Goal: Check status: Check status

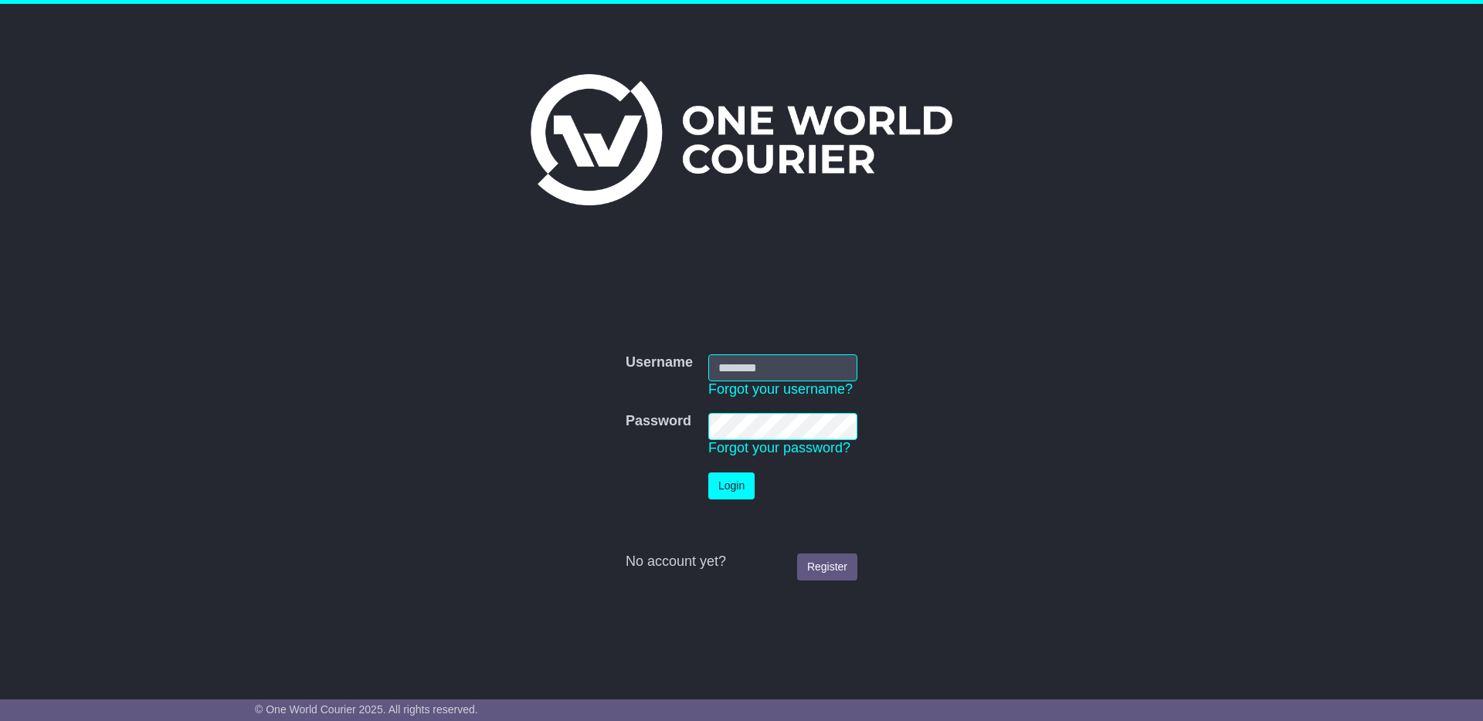
type input "**********"
click at [732, 487] on button "Login" at bounding box center [731, 486] width 46 height 27
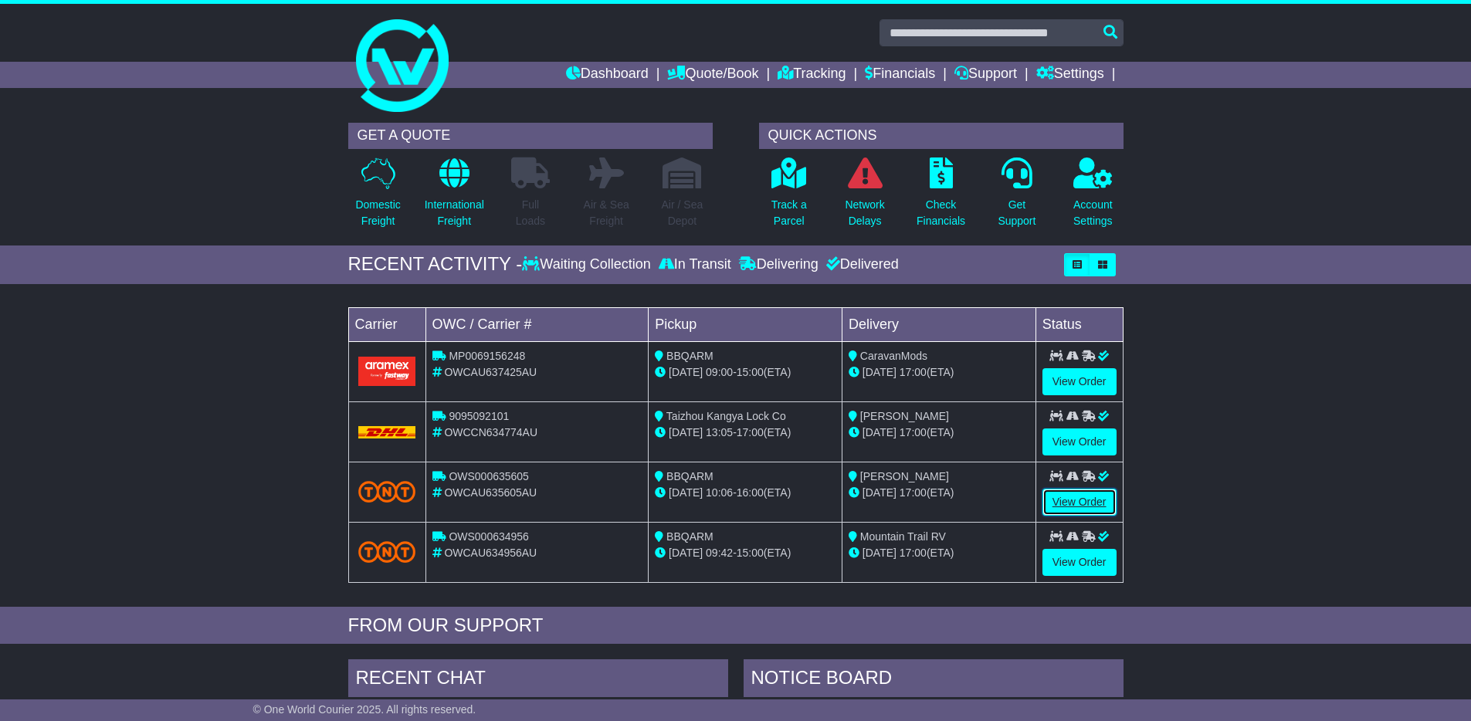
click at [1072, 499] on link "View Order" at bounding box center [1080, 502] width 74 height 27
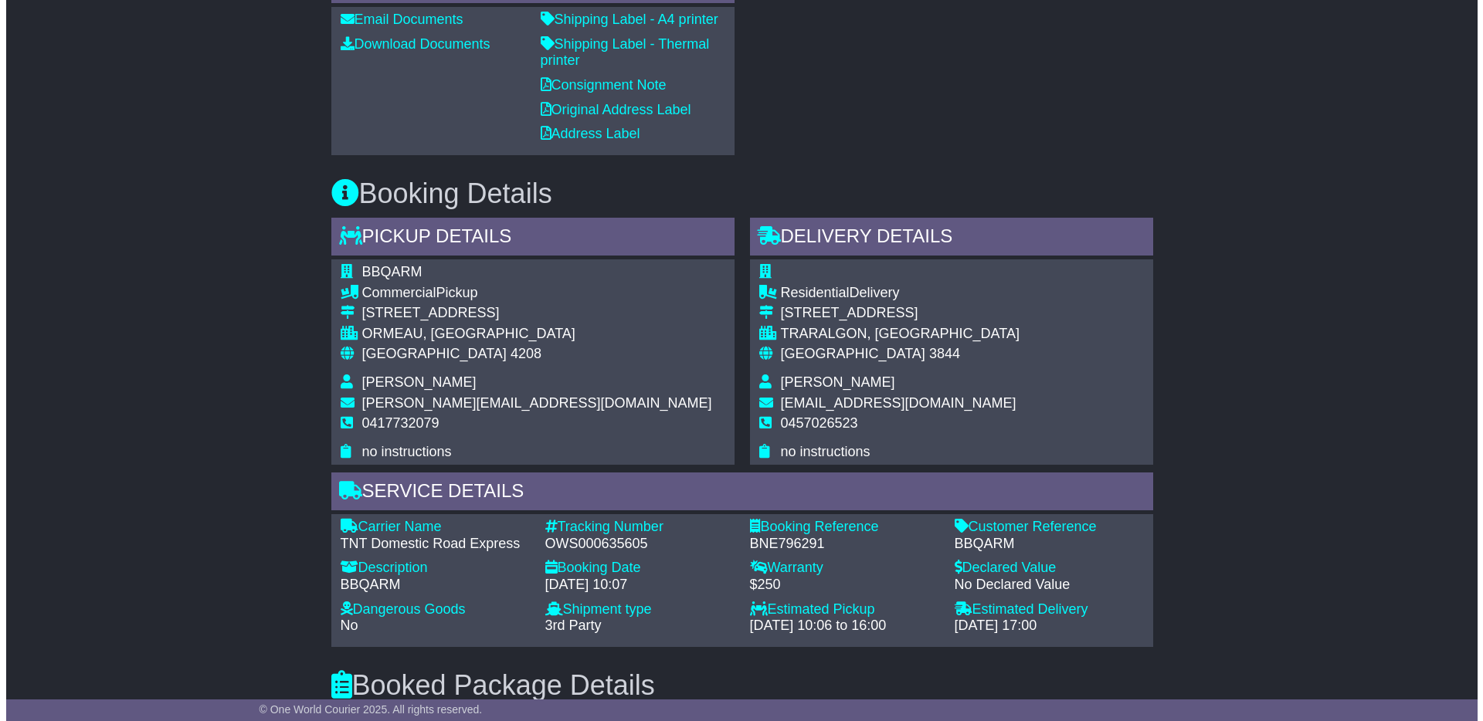
scroll to position [377, 0]
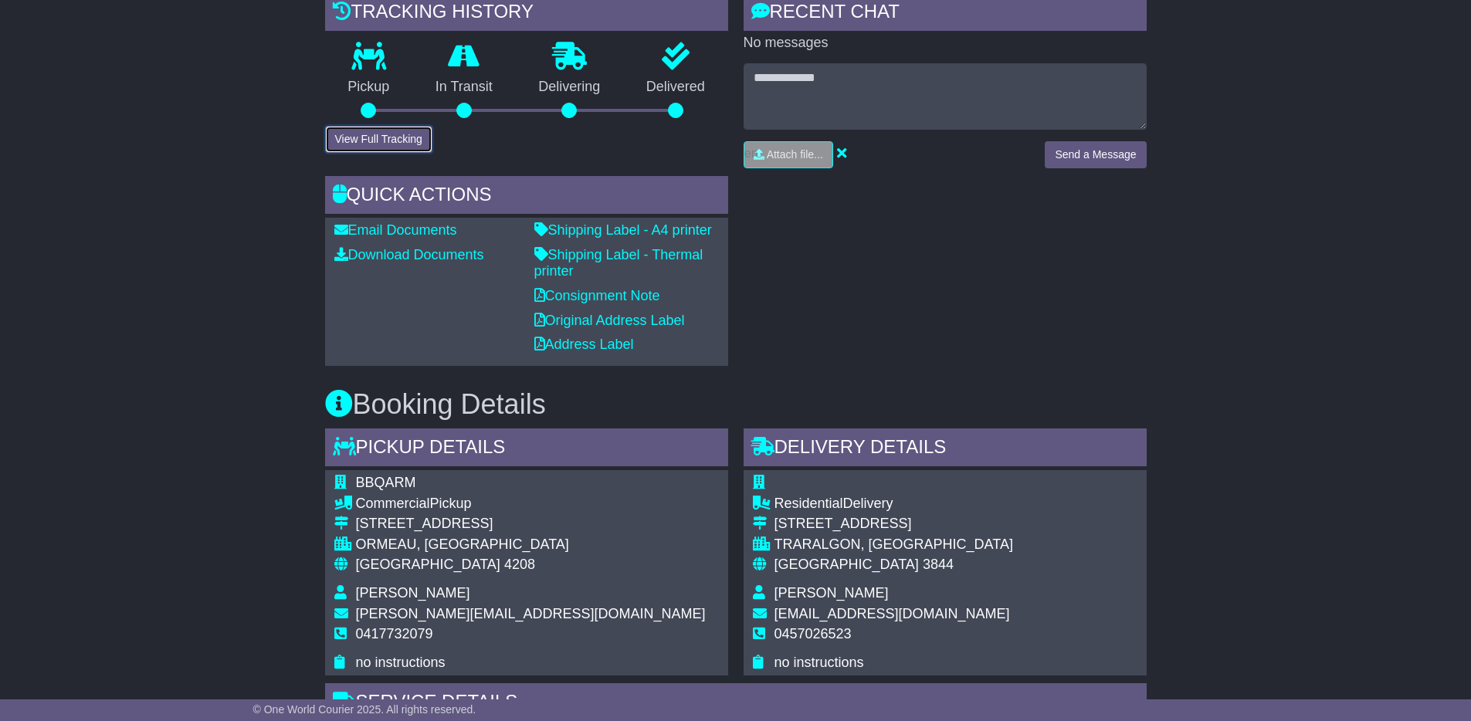
click at [395, 147] on button "View Full Tracking" at bounding box center [378, 139] width 107 height 27
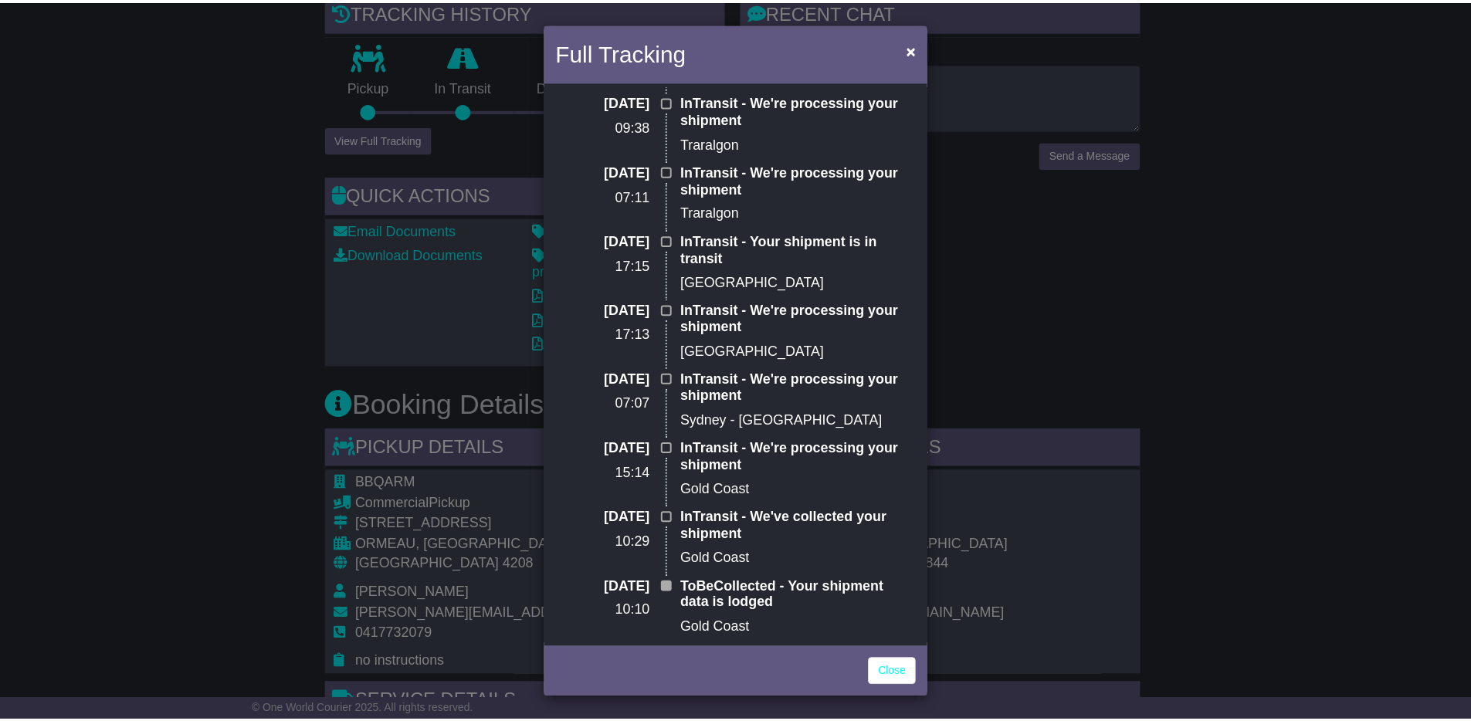
scroll to position [0, 0]
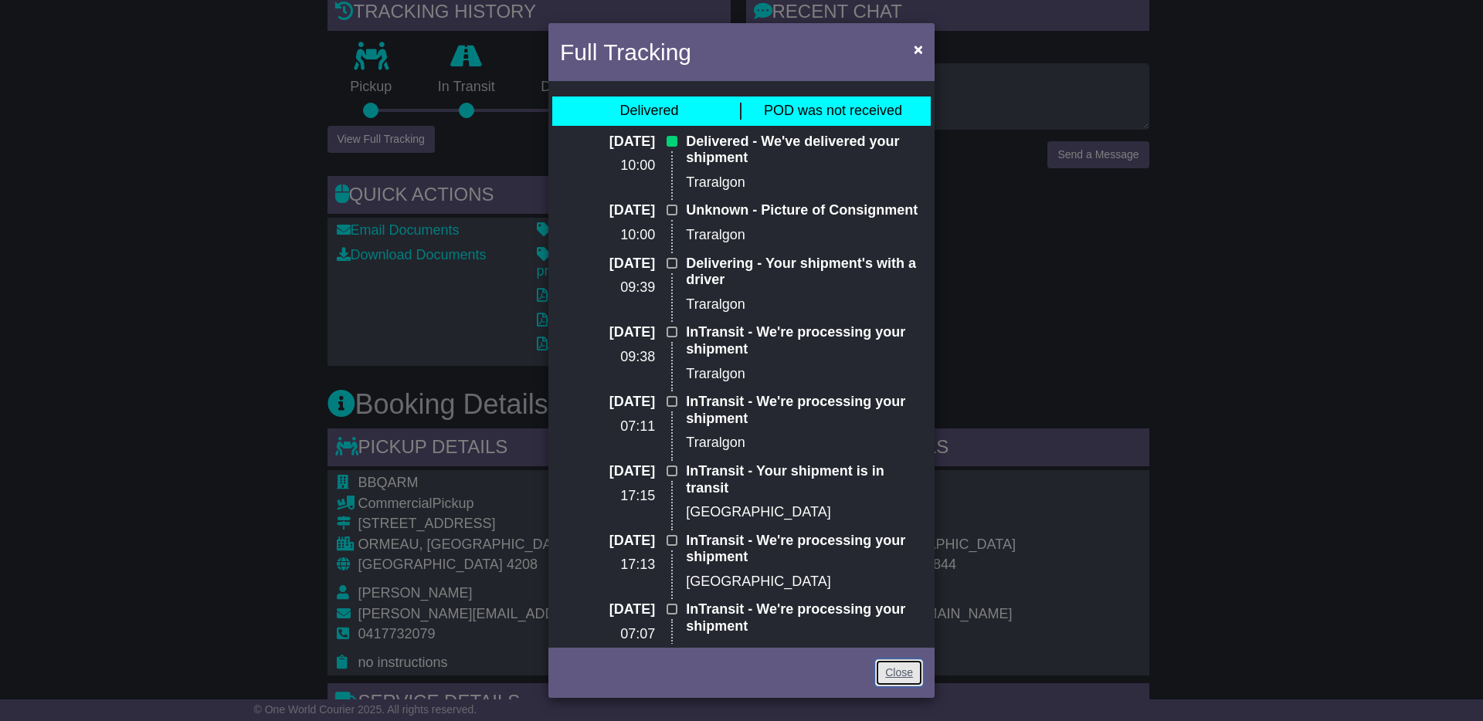
click at [894, 676] on link "Close" at bounding box center [899, 673] width 48 height 27
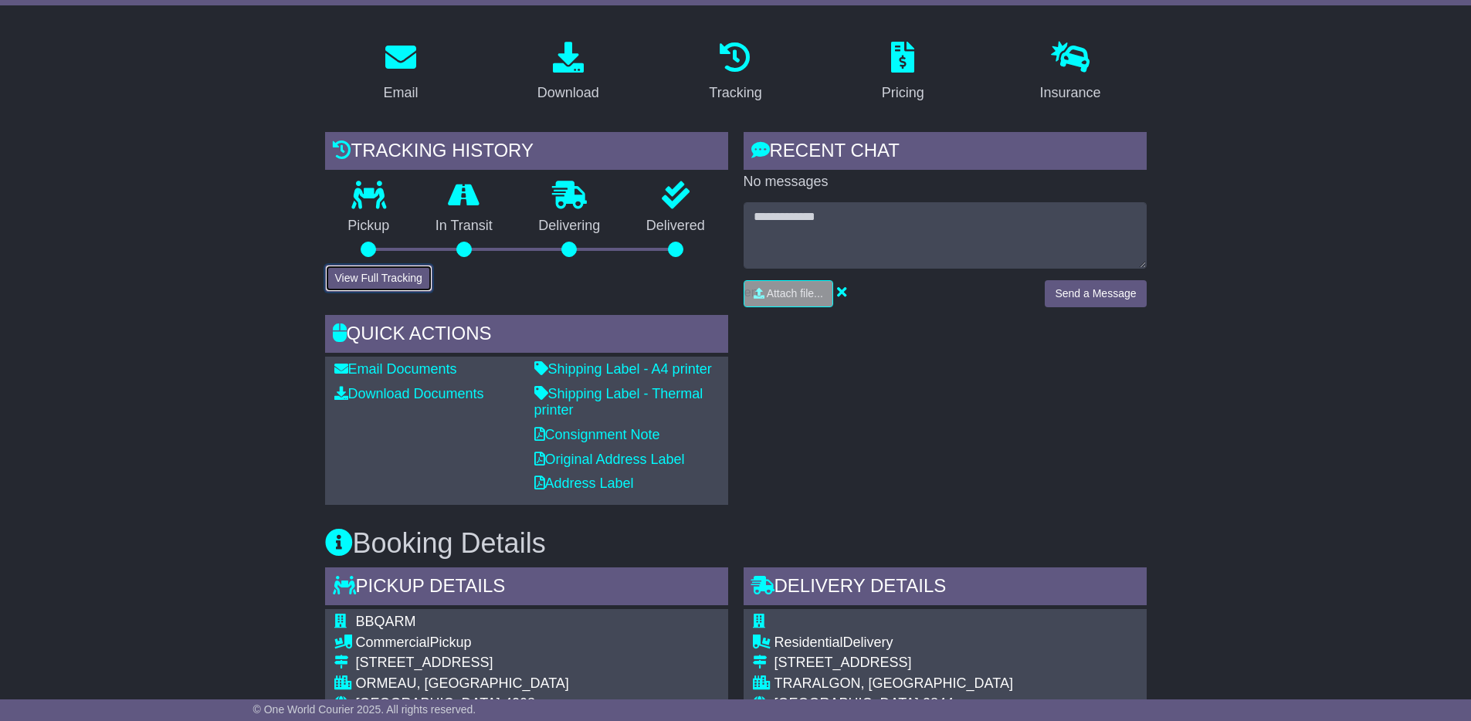
scroll to position [228, 0]
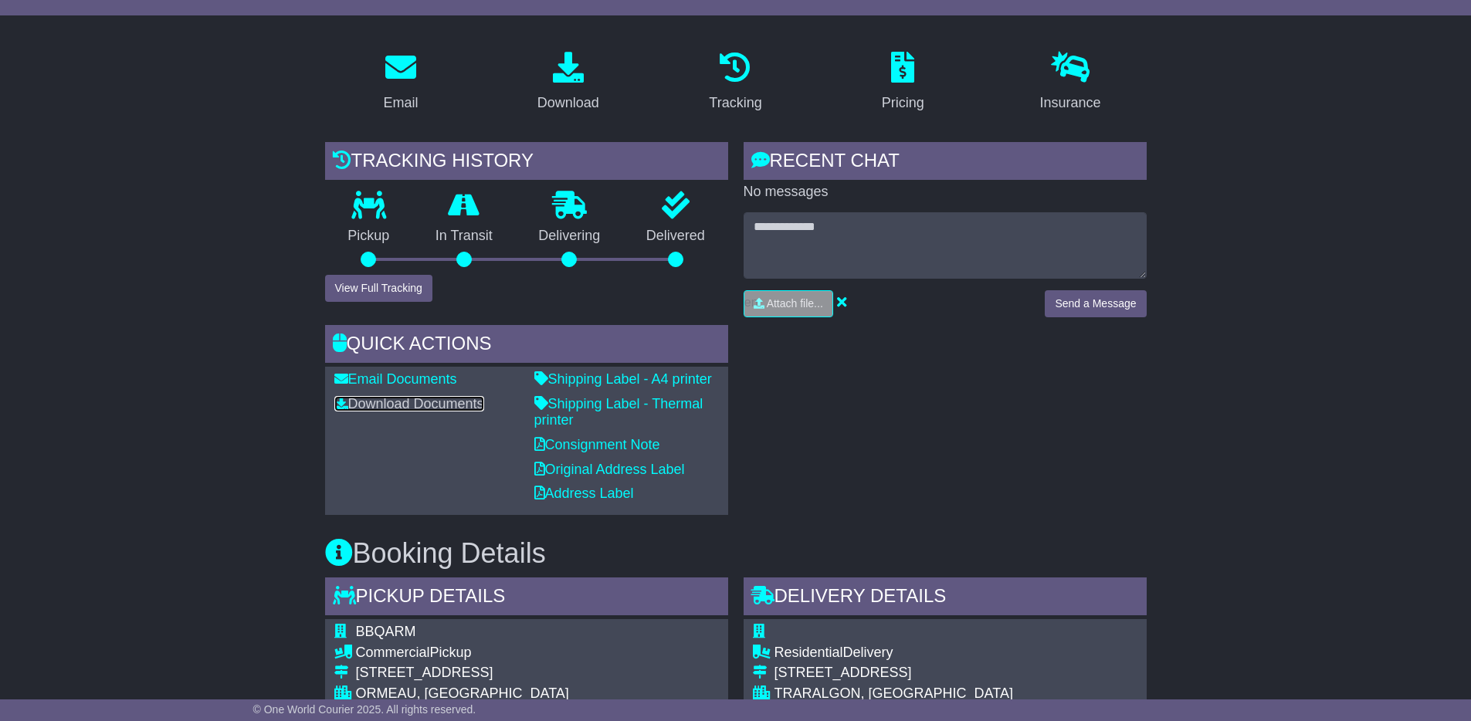
click at [422, 405] on link "Download Documents" at bounding box center [409, 403] width 150 height 15
